Goal: Transaction & Acquisition: Purchase product/service

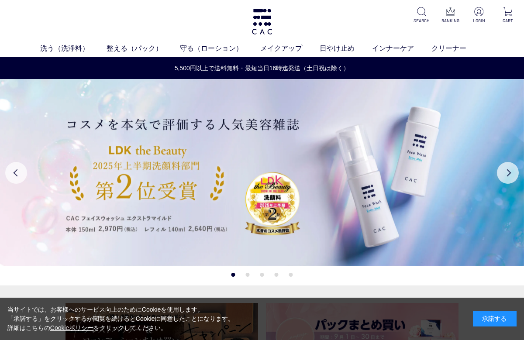
click at [286, 50] on link "メイクアップ" at bounding box center [289, 48] width 59 height 10
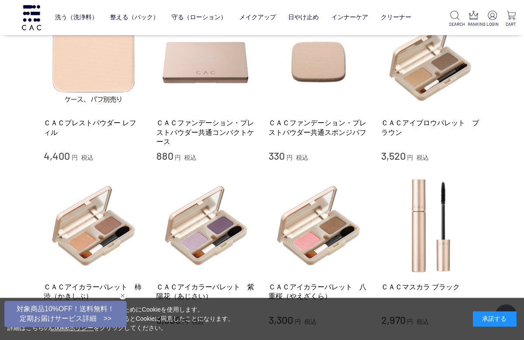
scroll to position [395, 0]
click at [442, 71] on img at bounding box center [430, 61] width 99 height 99
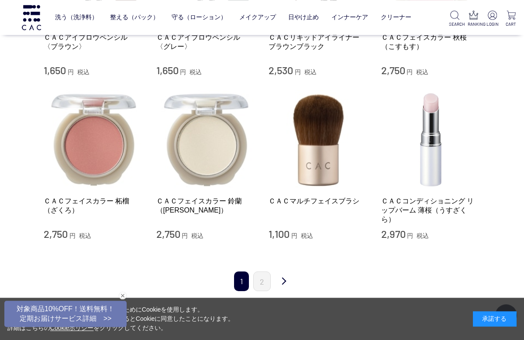
scroll to position [808, 0]
click at [219, 143] on img at bounding box center [205, 139] width 99 height 99
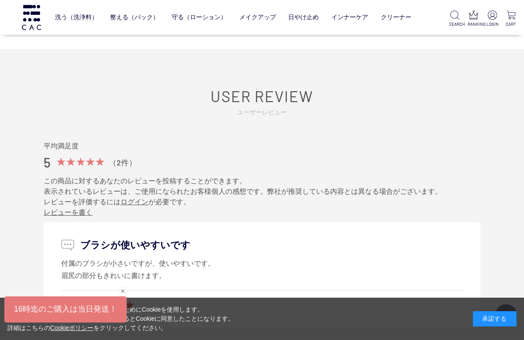
scroll to position [814, 0]
